Goal: Book appointment/travel/reservation

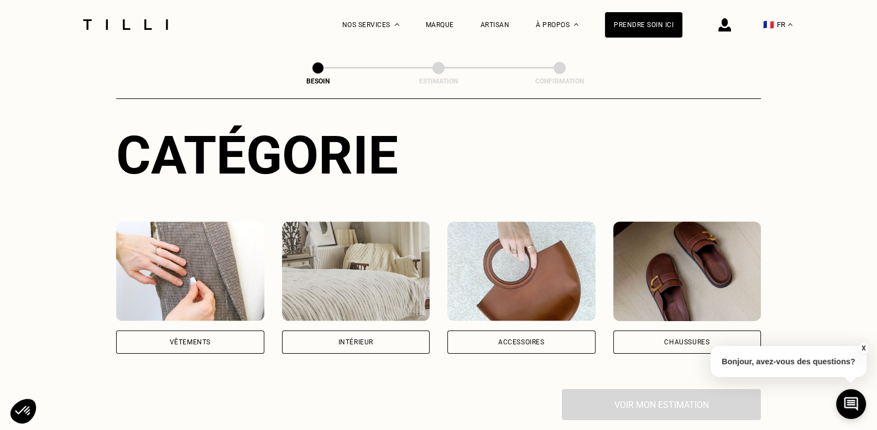
scroll to position [166, 0]
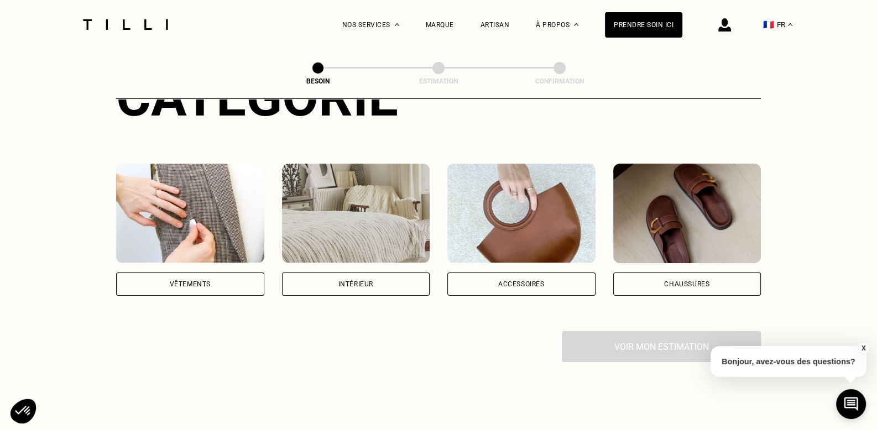
click at [185, 281] on div "Vêtements" at bounding box center [190, 284] width 41 height 7
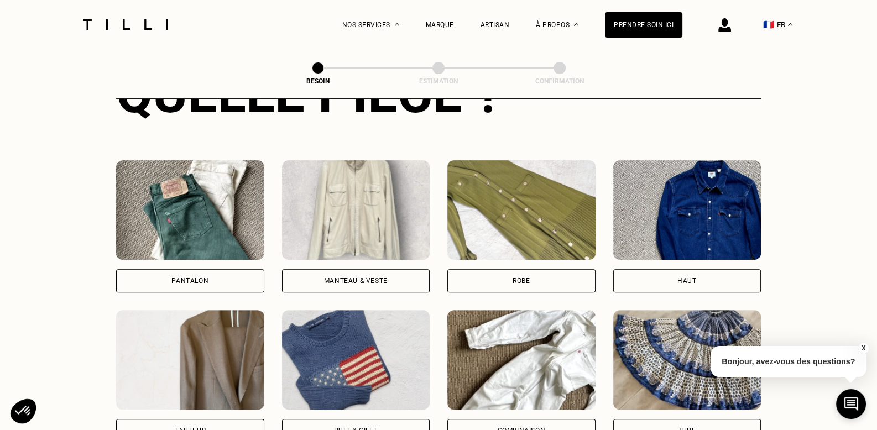
scroll to position [472, 0]
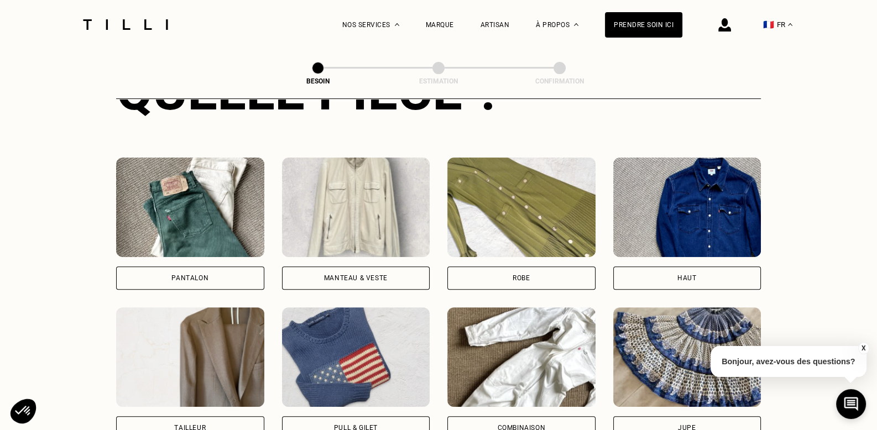
click at [151, 266] on div "Pantalon" at bounding box center [190, 277] width 148 height 23
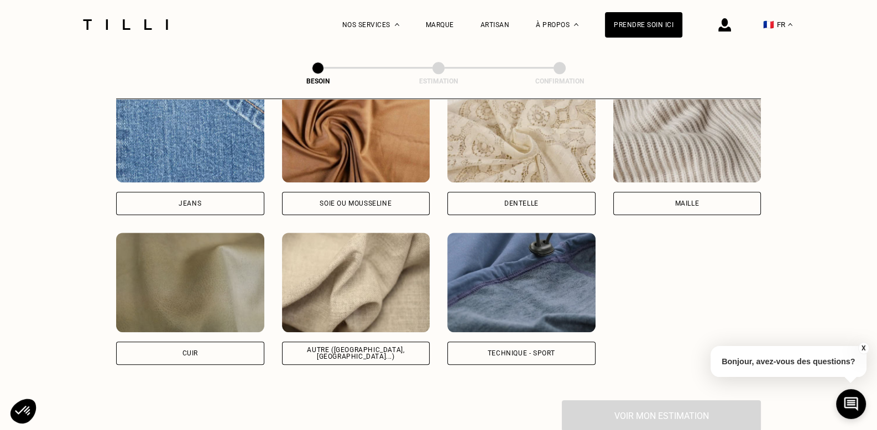
scroll to position [1238, 0]
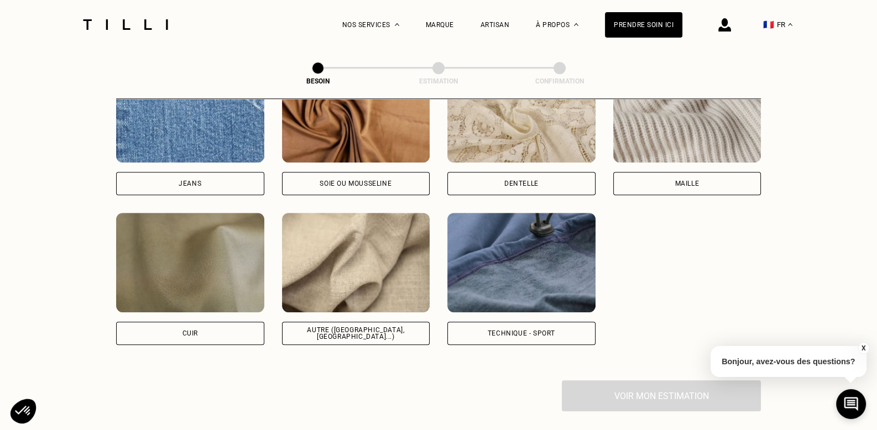
click at [202, 172] on div "Jeans" at bounding box center [190, 183] width 148 height 23
select select "FR"
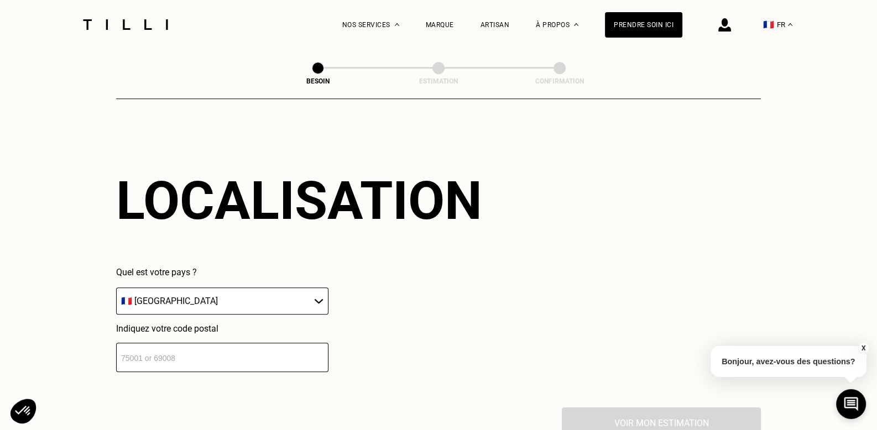
scroll to position [1484, 0]
click at [138, 343] on input "number" at bounding box center [222, 357] width 212 height 29
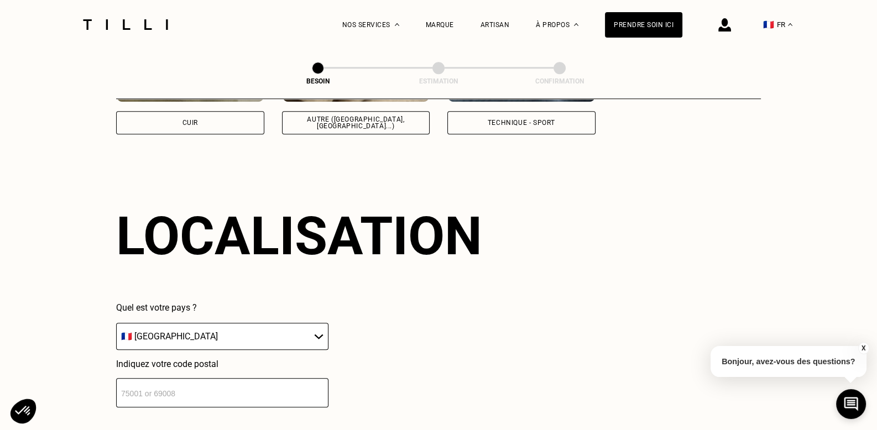
scroll to position [1429, 0]
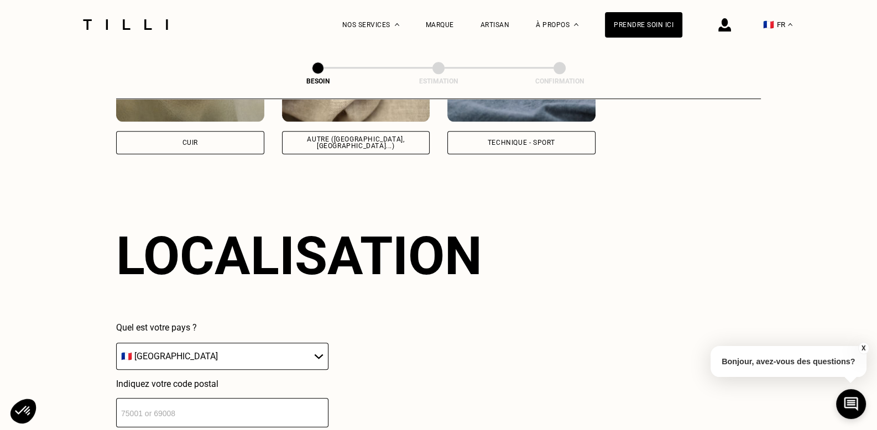
click at [132, 408] on input "number" at bounding box center [222, 412] width 212 height 29
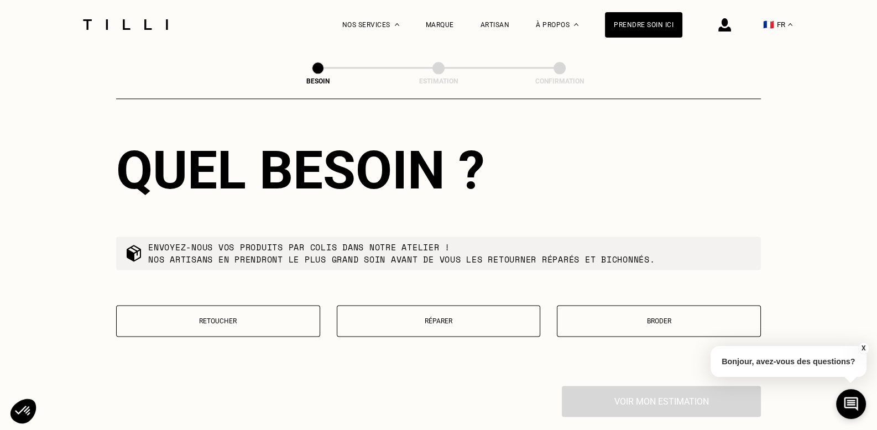
scroll to position [1814, 0]
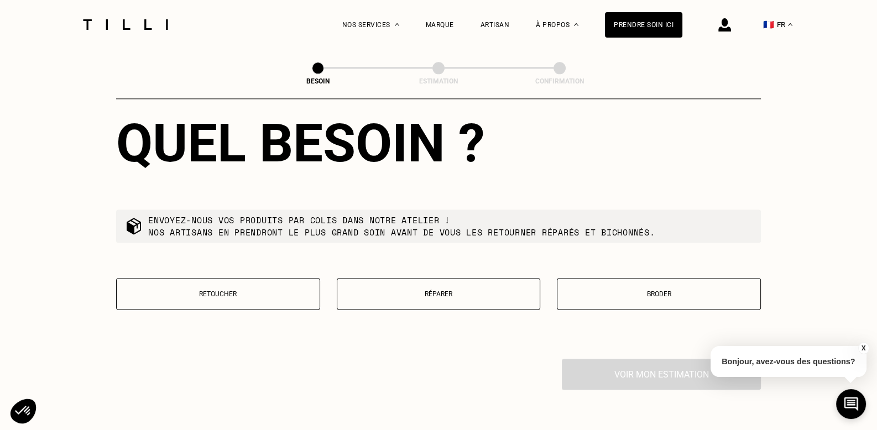
type input "91270"
click at [235, 290] on p "Retoucher" at bounding box center [218, 294] width 192 height 8
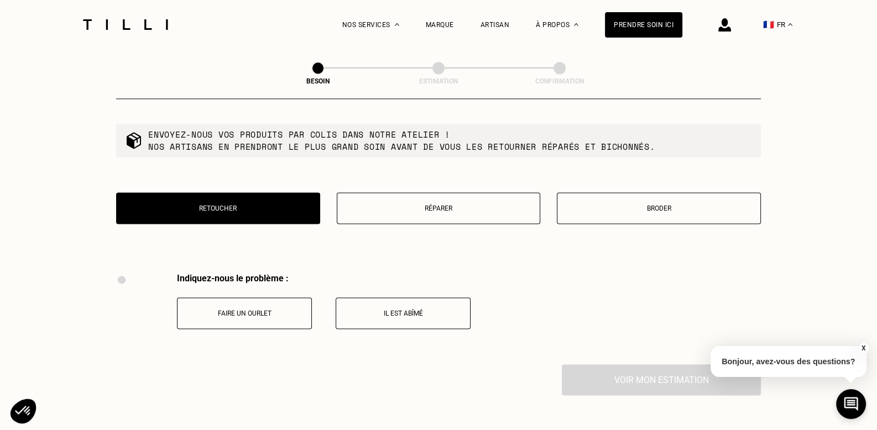
scroll to position [1876, 0]
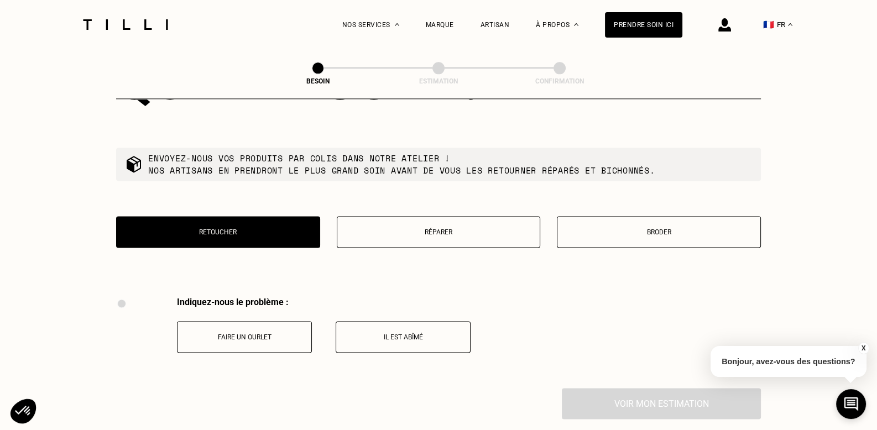
click at [217, 333] on p "Faire un ourlet" at bounding box center [244, 337] width 123 height 8
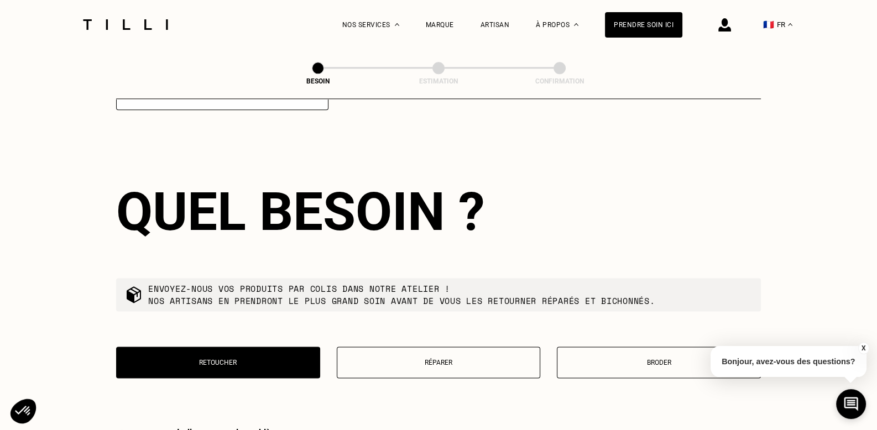
scroll to position [1746, 0]
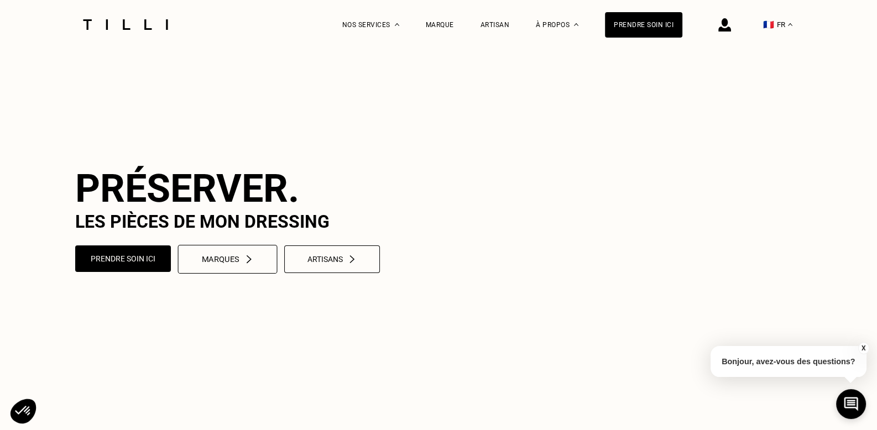
click at [240, 274] on button "Marques" at bounding box center [227, 259] width 99 height 29
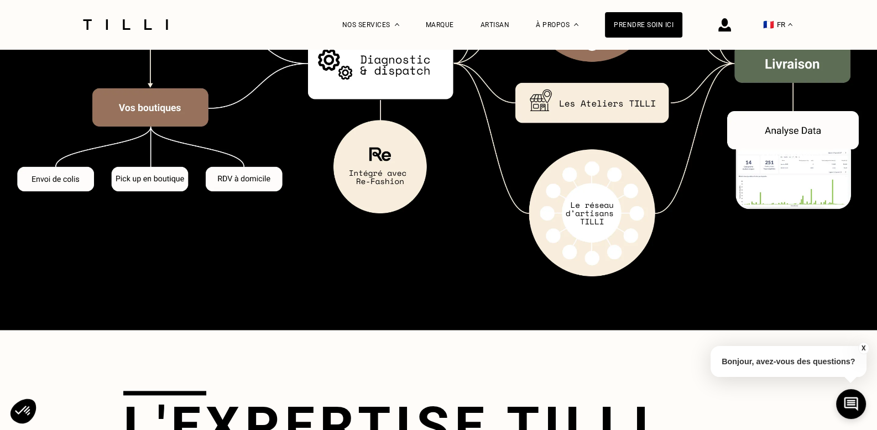
scroll to position [1878, 0]
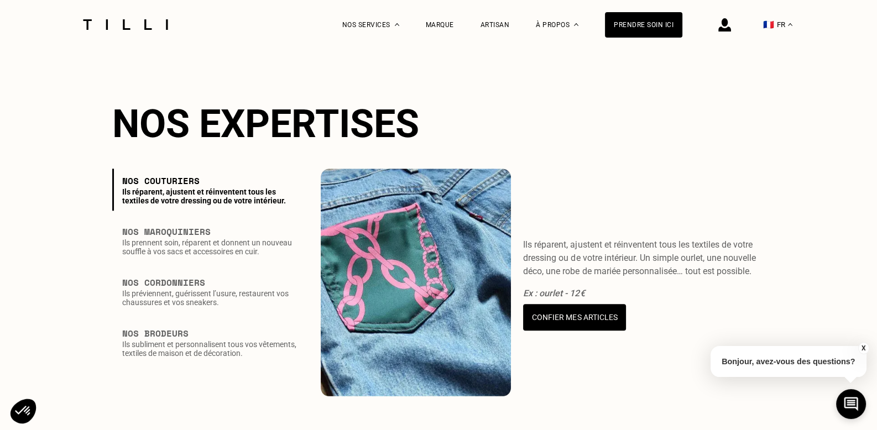
scroll to position [1326, 0]
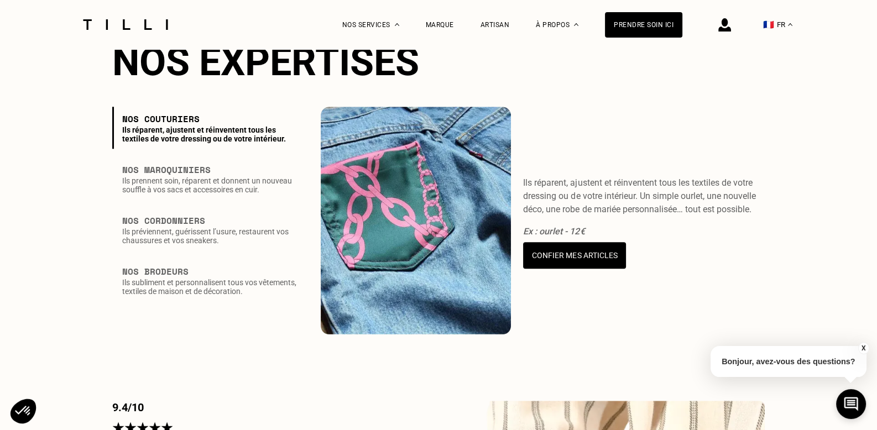
click at [187, 143] on p "Ils réparent, ajustent et réinventent tous les textiles de votre dressing ou de…" at bounding box center [210, 134] width 177 height 18
click at [552, 270] on button "Confier mes articles" at bounding box center [574, 256] width 107 height 28
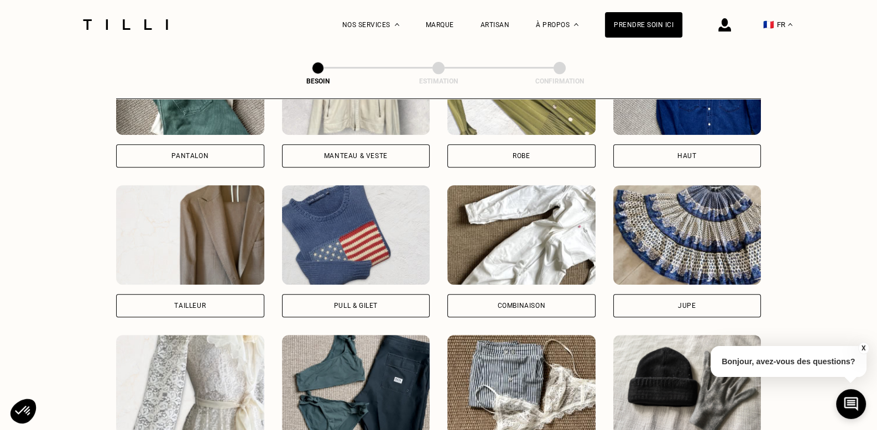
scroll to position [472, 0]
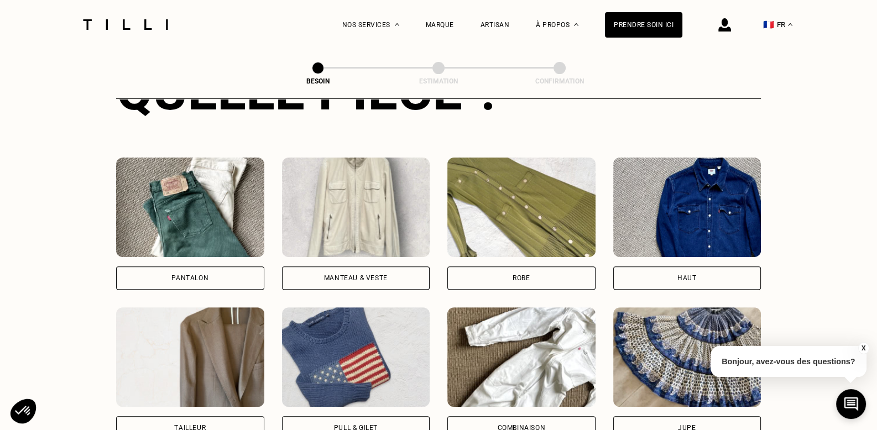
click at [167, 266] on div "Pantalon" at bounding box center [190, 277] width 148 height 23
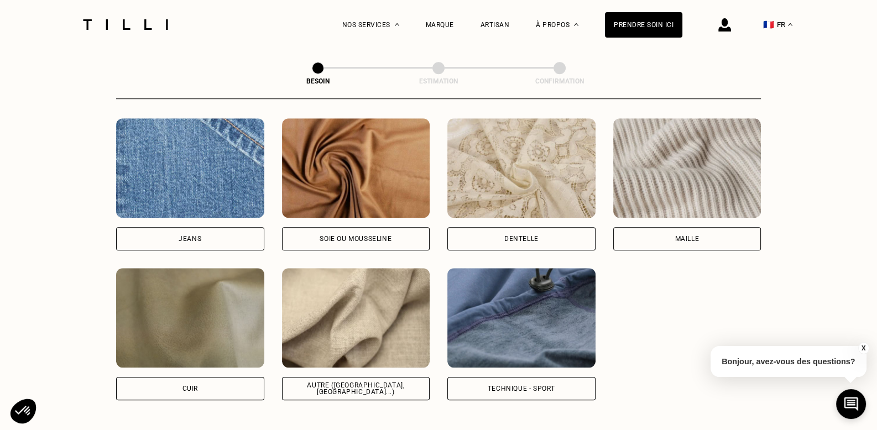
scroll to position [1183, 0]
click at [155, 227] on div "Jeans" at bounding box center [190, 238] width 148 height 23
select select "FR"
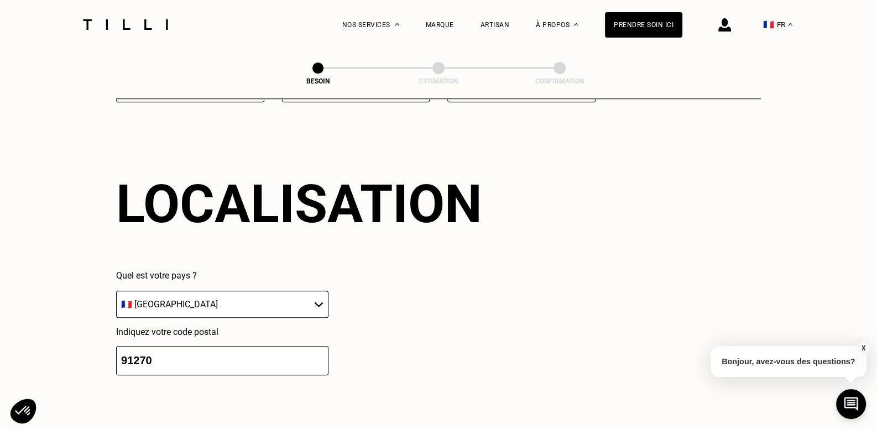
scroll to position [1484, 0]
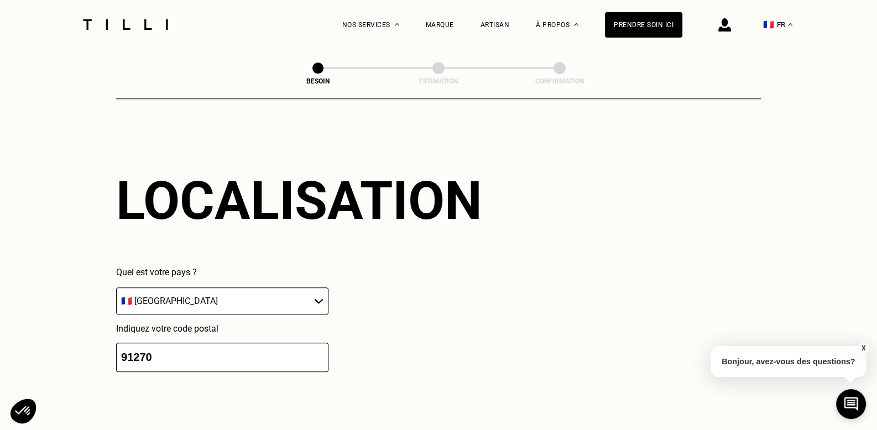
click at [207, 345] on input "91270" at bounding box center [222, 357] width 212 height 29
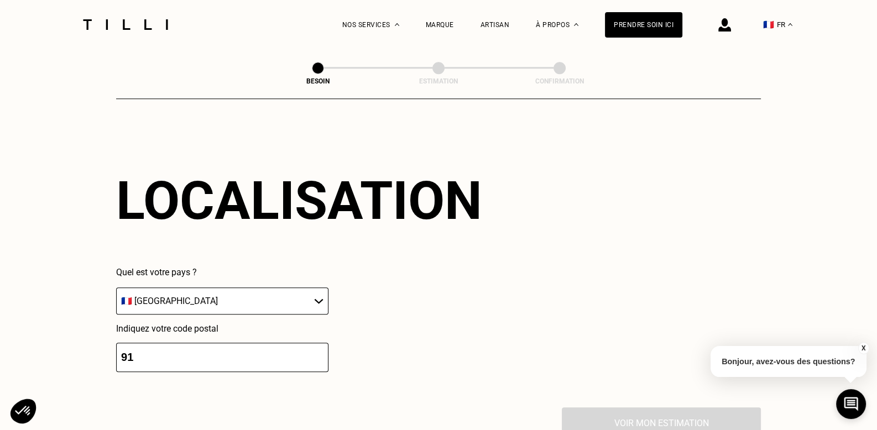
type input "9"
type input "86340"
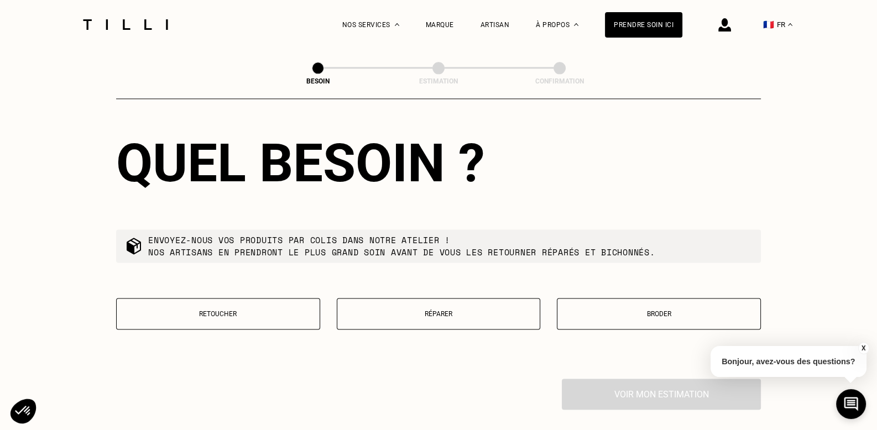
scroll to position [1814, 0]
